Goal: Find specific page/section: Find specific page/section

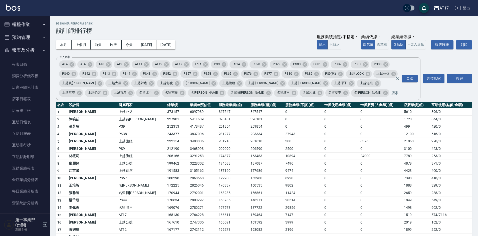
scroll to position [125, 0]
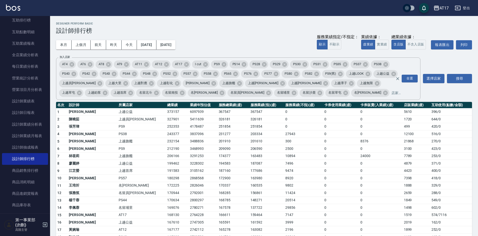
click at [296, 157] on td "10894" at bounding box center [303, 157] width 39 height 8
click at [227, 29] on h3 "設計師排行榜" at bounding box center [264, 30] width 416 height 7
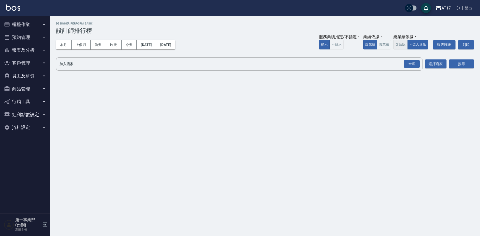
click at [396, 43] on button "含店販" at bounding box center [401, 45] width 14 height 10
drag, startPoint x: 412, startPoint y: 62, endPoint x: 426, endPoint y: 69, distance: 15.7
click at [412, 62] on div "全選" at bounding box center [412, 64] width 16 height 8
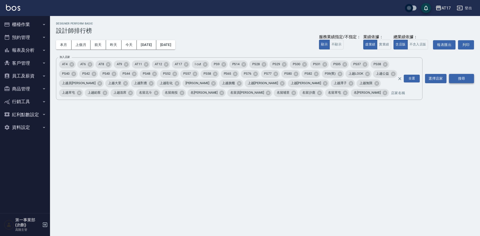
click at [460, 79] on button "搜尋" at bounding box center [461, 78] width 25 height 9
